Goal: Register for event/course

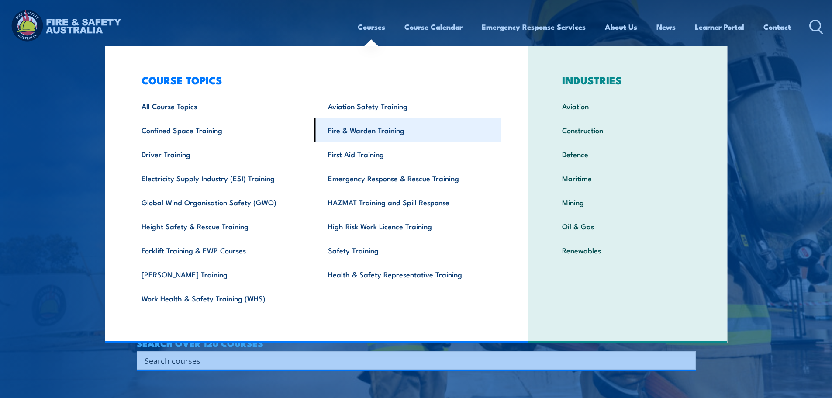
click at [348, 134] on link "Fire & Warden Training" at bounding box center [407, 130] width 187 height 24
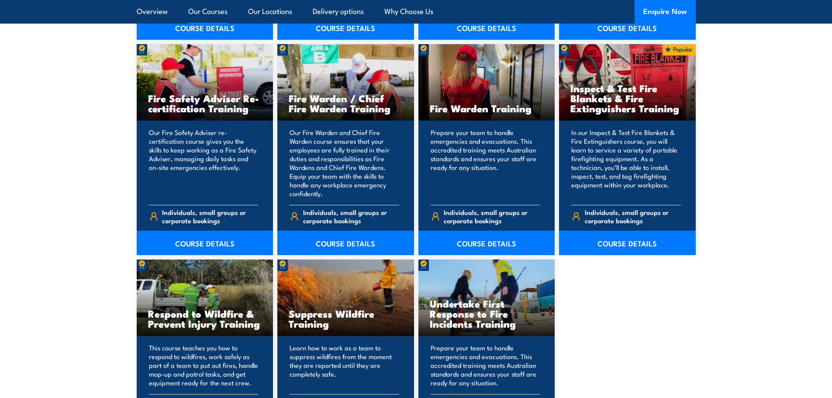
scroll to position [1321, 0]
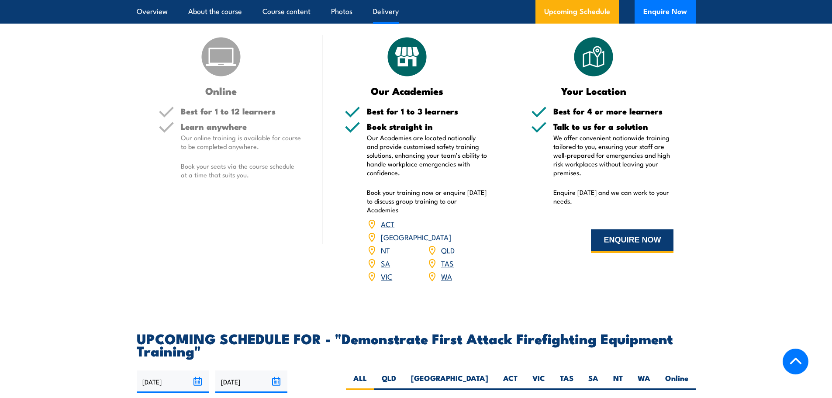
scroll to position [1398, 0]
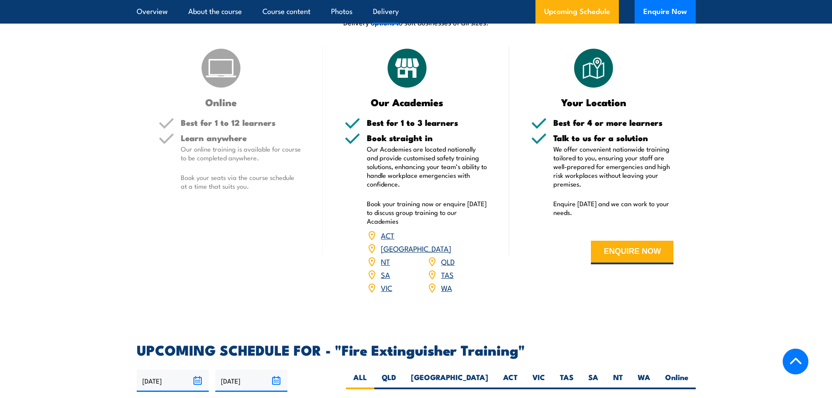
scroll to position [1398, 0]
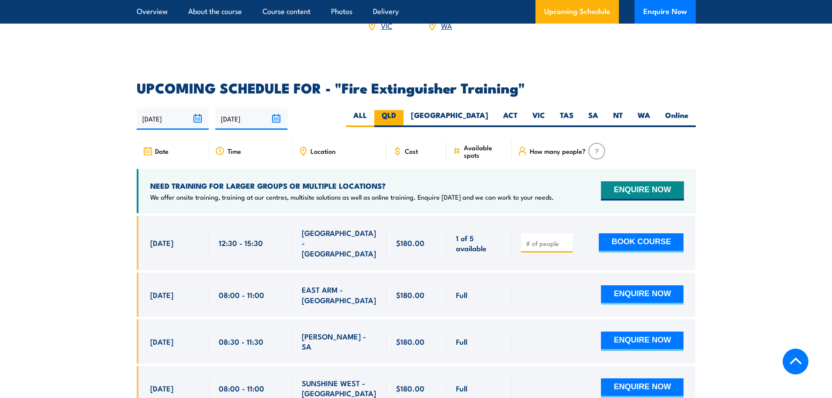
click at [404, 110] on label "QLD" at bounding box center [388, 118] width 29 height 17
click at [402, 110] on input "QLD" at bounding box center [399, 113] width 6 height 6
radio input "true"
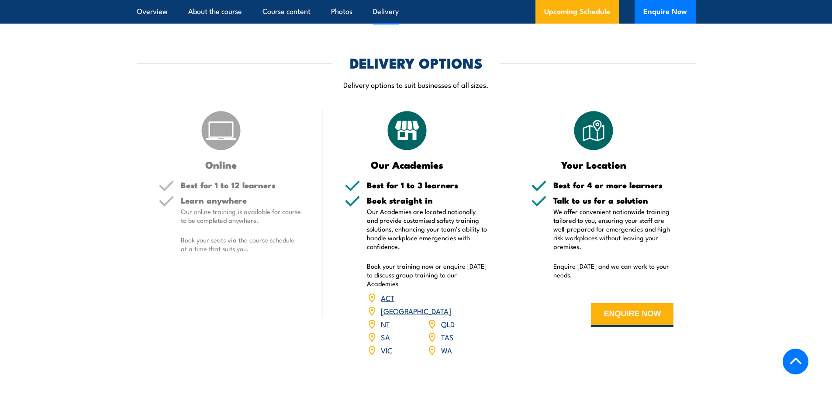
scroll to position [1136, 0]
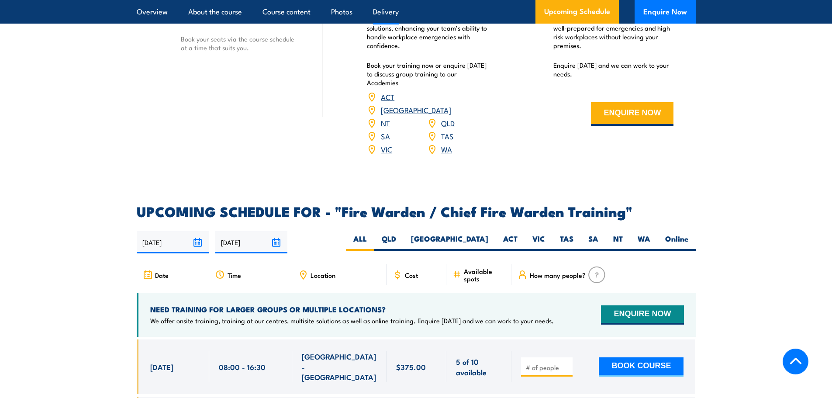
scroll to position [1398, 0]
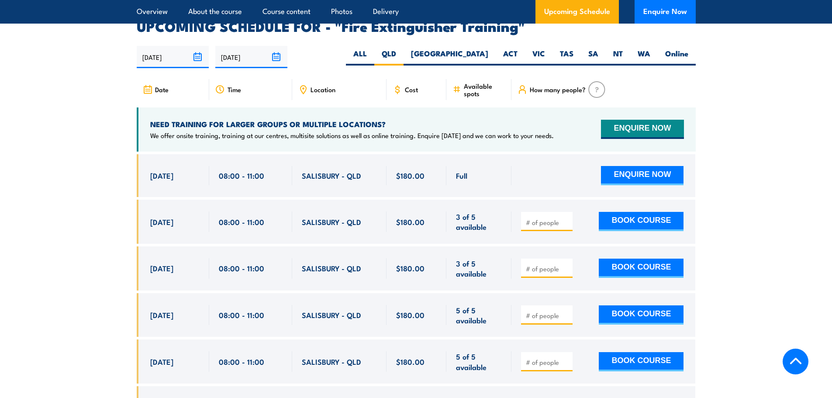
scroll to position [1466, 0]
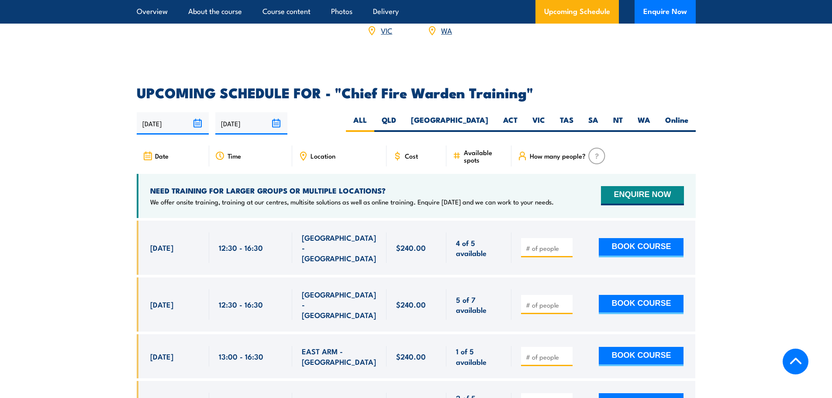
scroll to position [1616, 0]
